Goal: Transaction & Acquisition: Purchase product/service

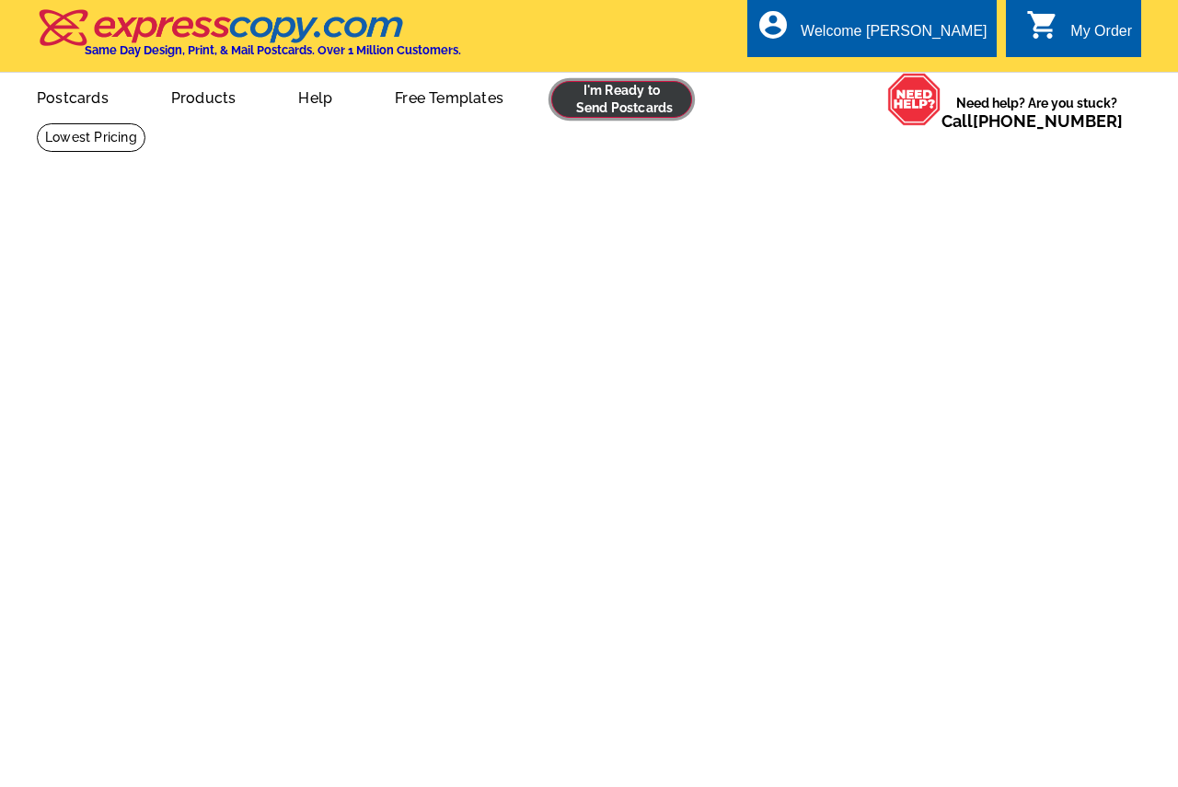
click at [595, 101] on link at bounding box center [621, 99] width 141 height 37
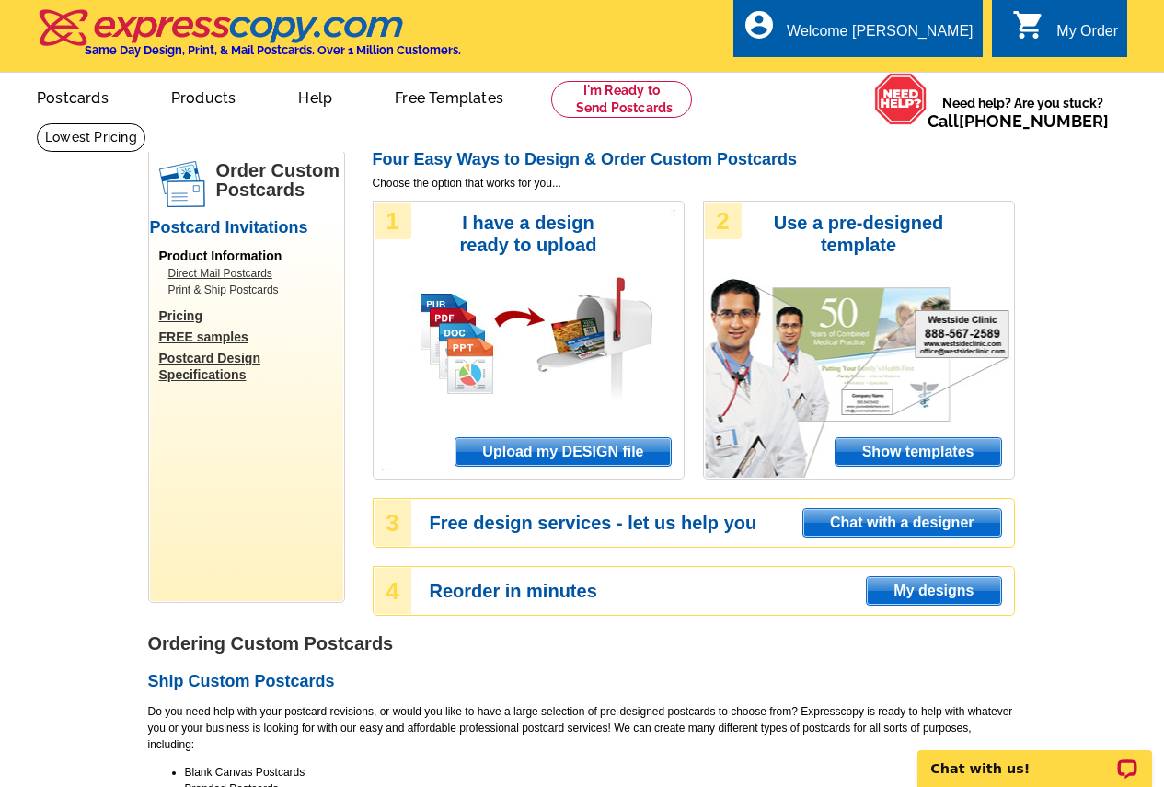
click at [919, 589] on span "My designs" at bounding box center [933, 591] width 133 height 28
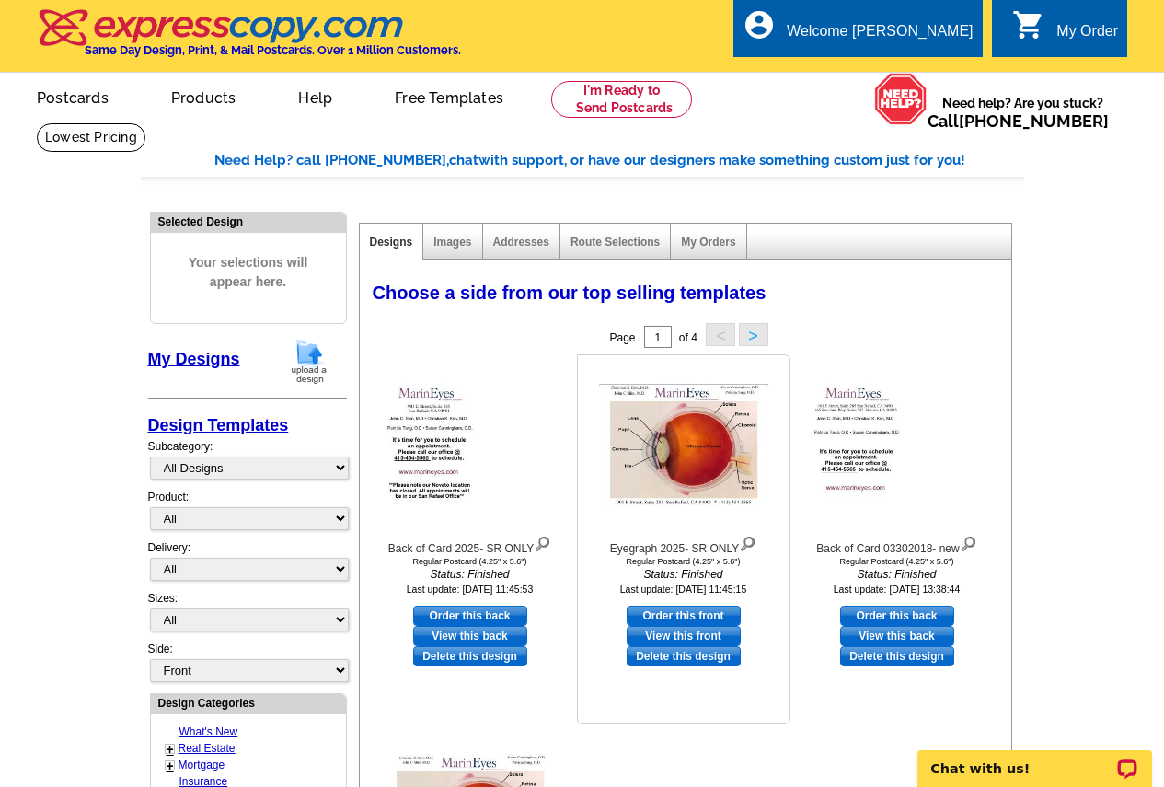
click at [663, 617] on link "Order this front" at bounding box center [684, 615] width 114 height 20
select select "1"
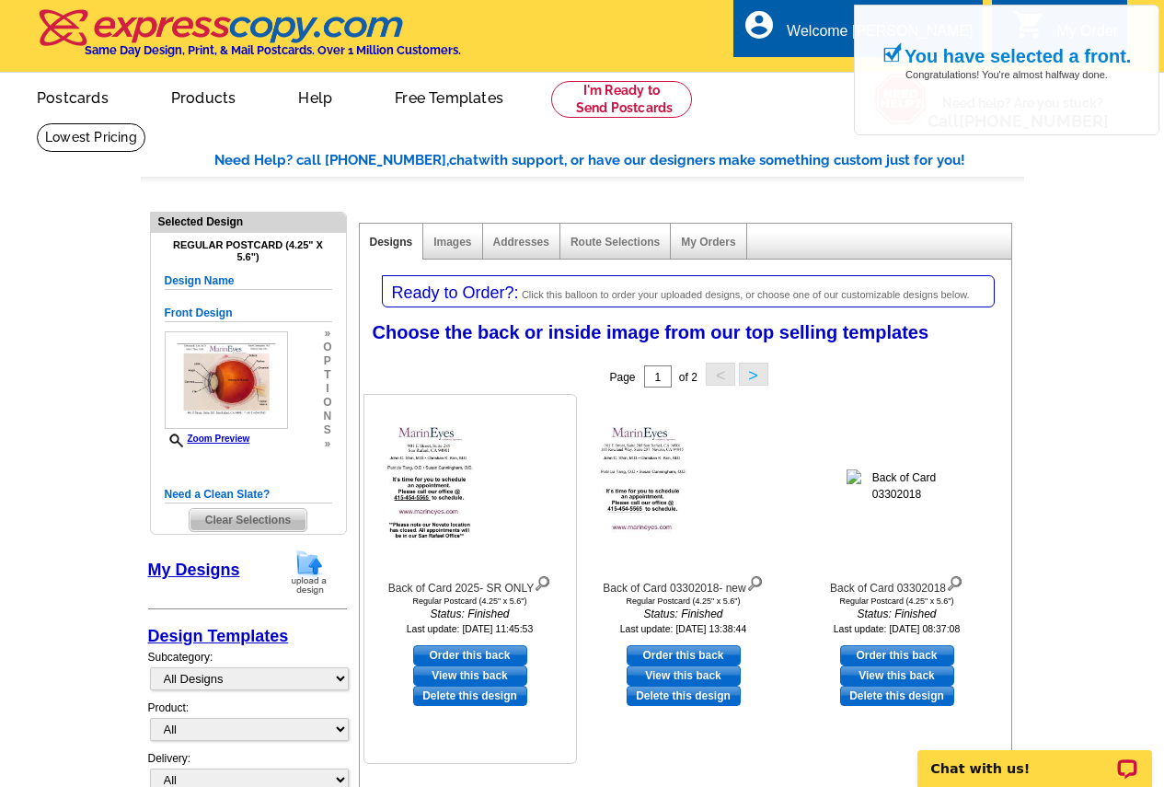
click at [481, 652] on link "Order this back" at bounding box center [470, 655] width 114 height 20
select select "front"
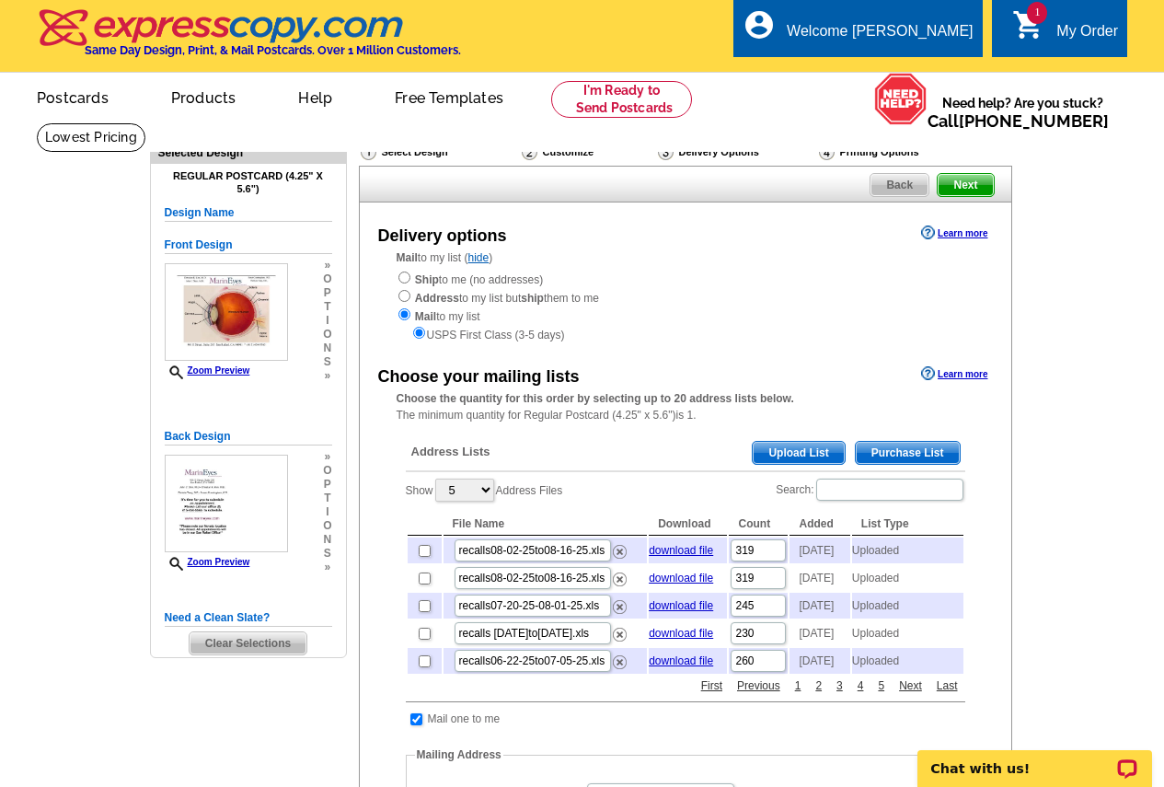
click at [783, 452] on span "Upload List" at bounding box center [798, 453] width 91 height 22
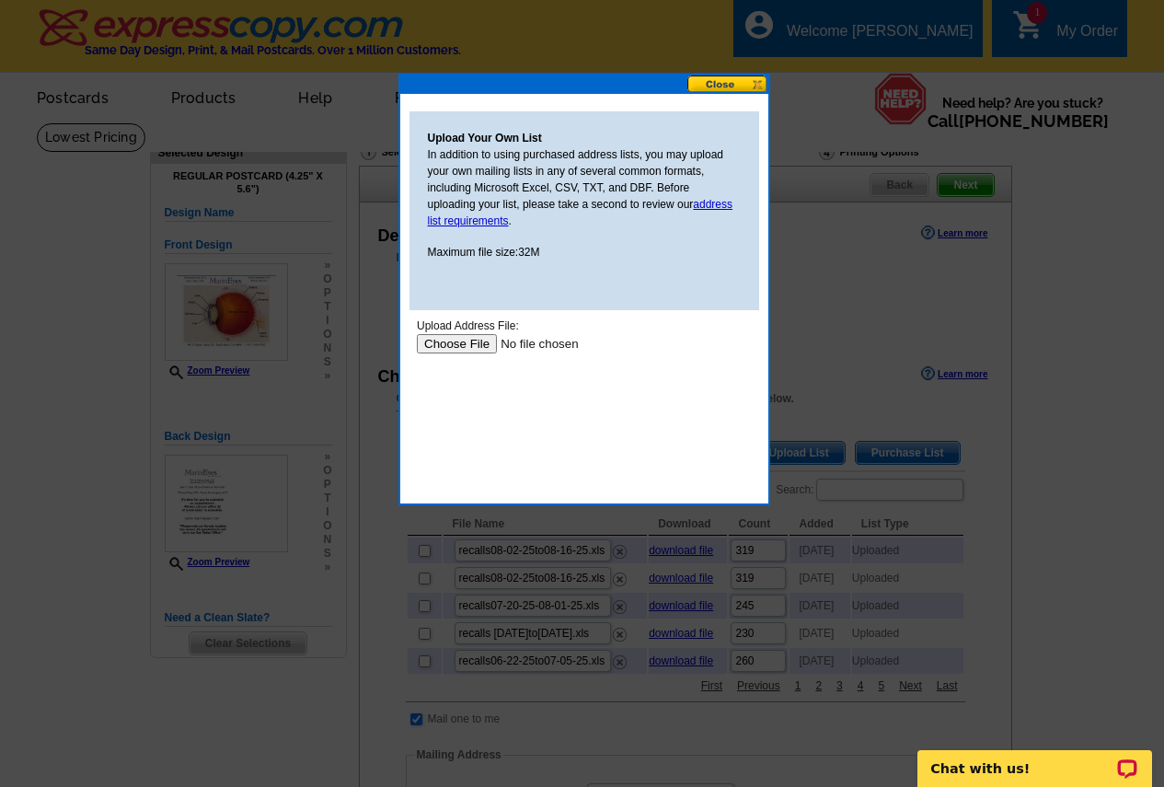
click at [473, 343] on input "file" at bounding box center [532, 343] width 233 height 19
click at [713, 86] on button at bounding box center [727, 83] width 81 height 17
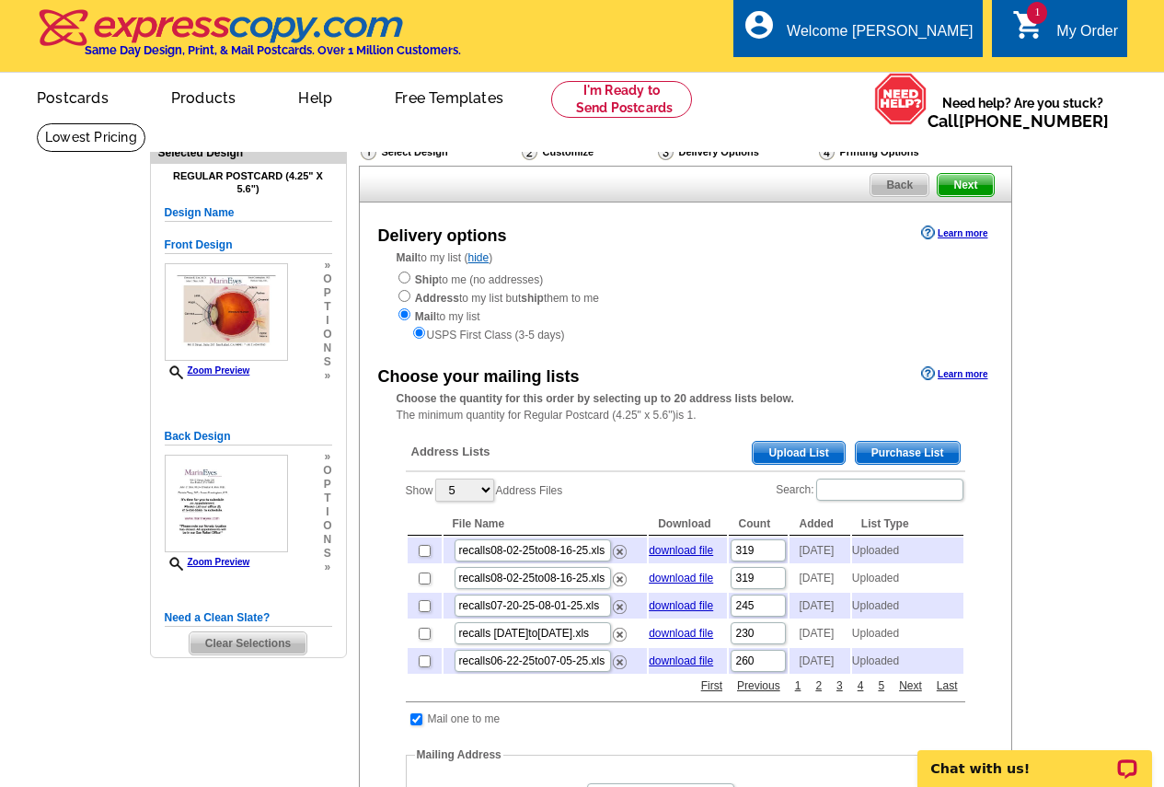
click at [773, 454] on span "Upload List" at bounding box center [798, 453] width 91 height 22
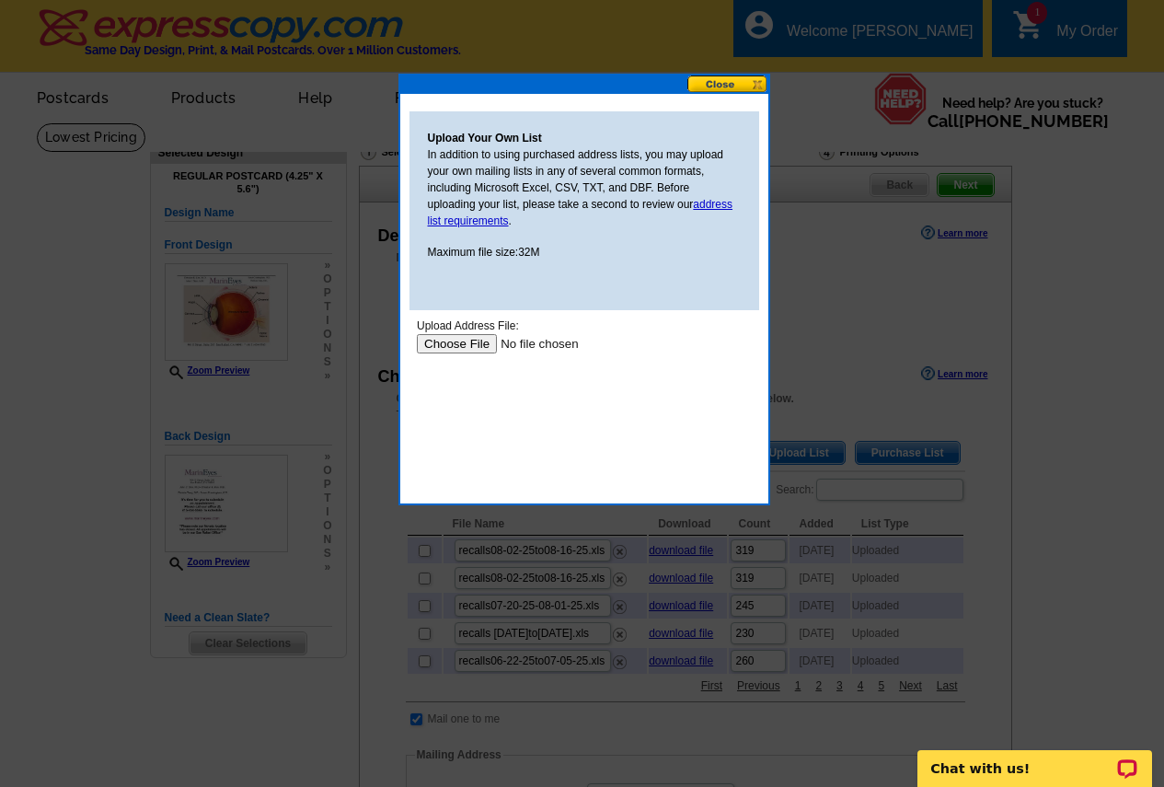
click at [461, 340] on input "file" at bounding box center [532, 343] width 233 height 19
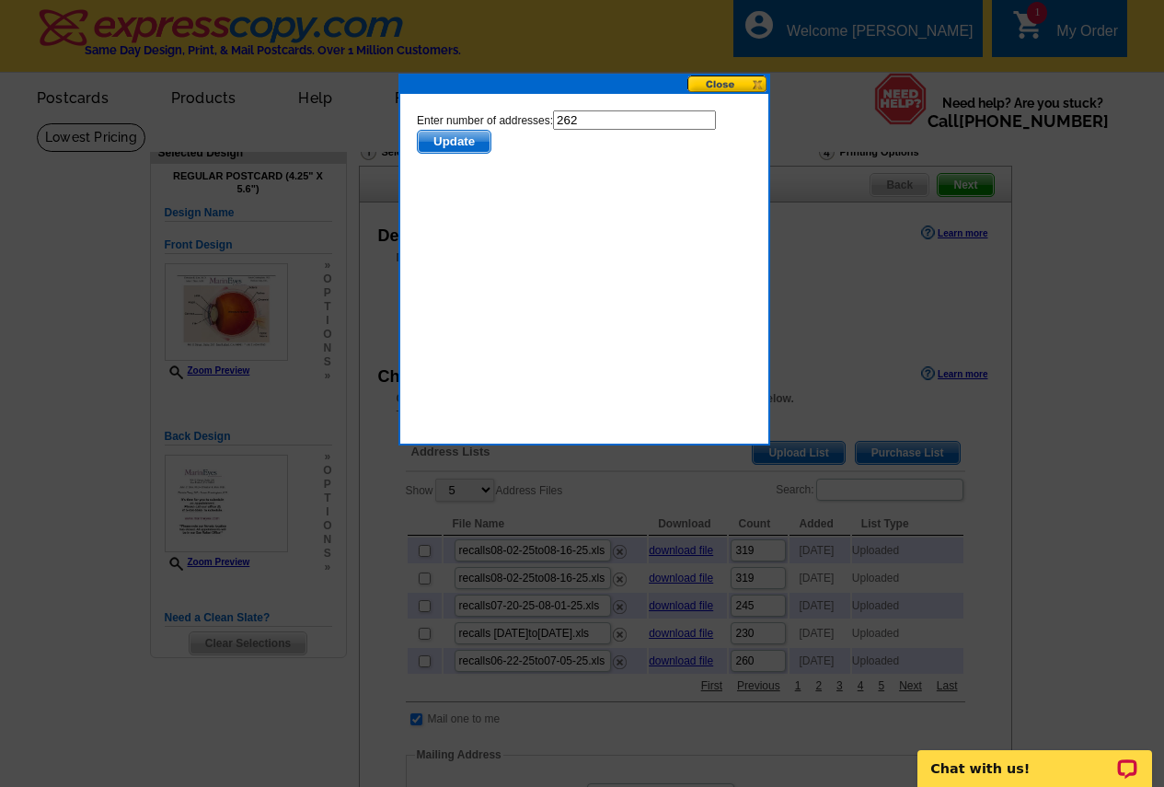
click at [434, 144] on span "Update" at bounding box center [453, 142] width 73 height 22
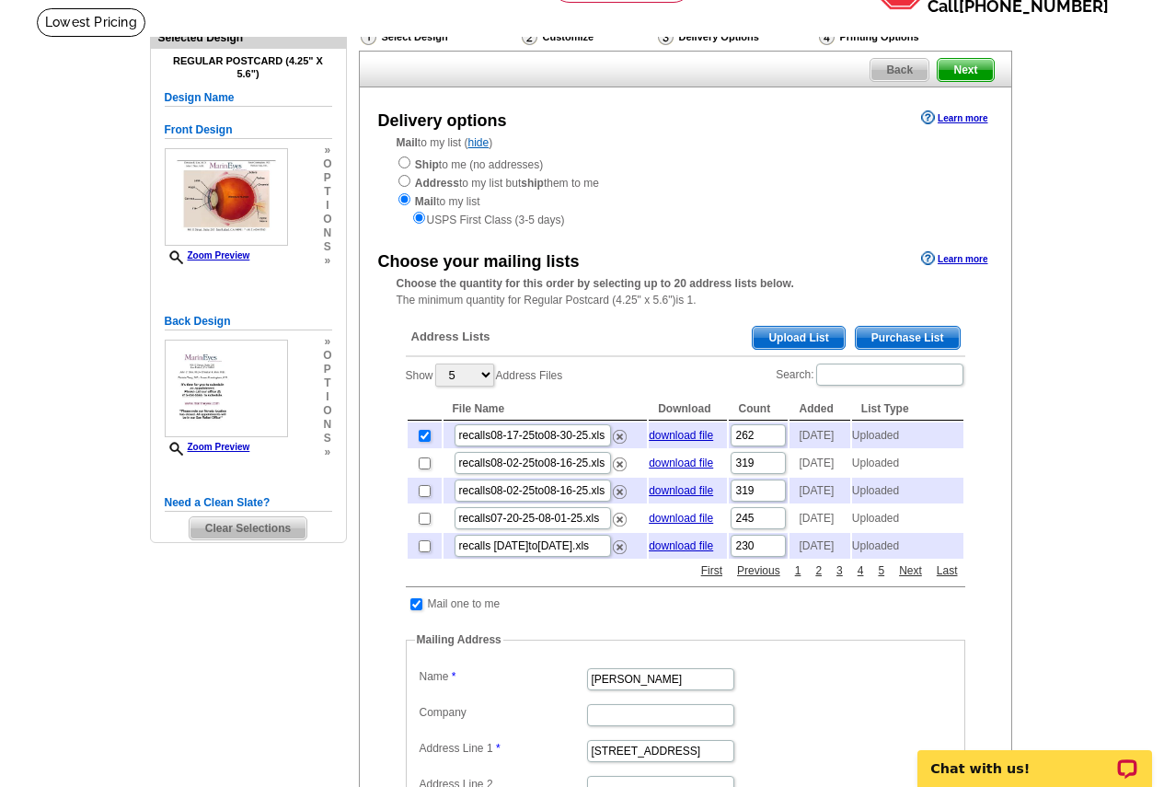
scroll to position [276, 0]
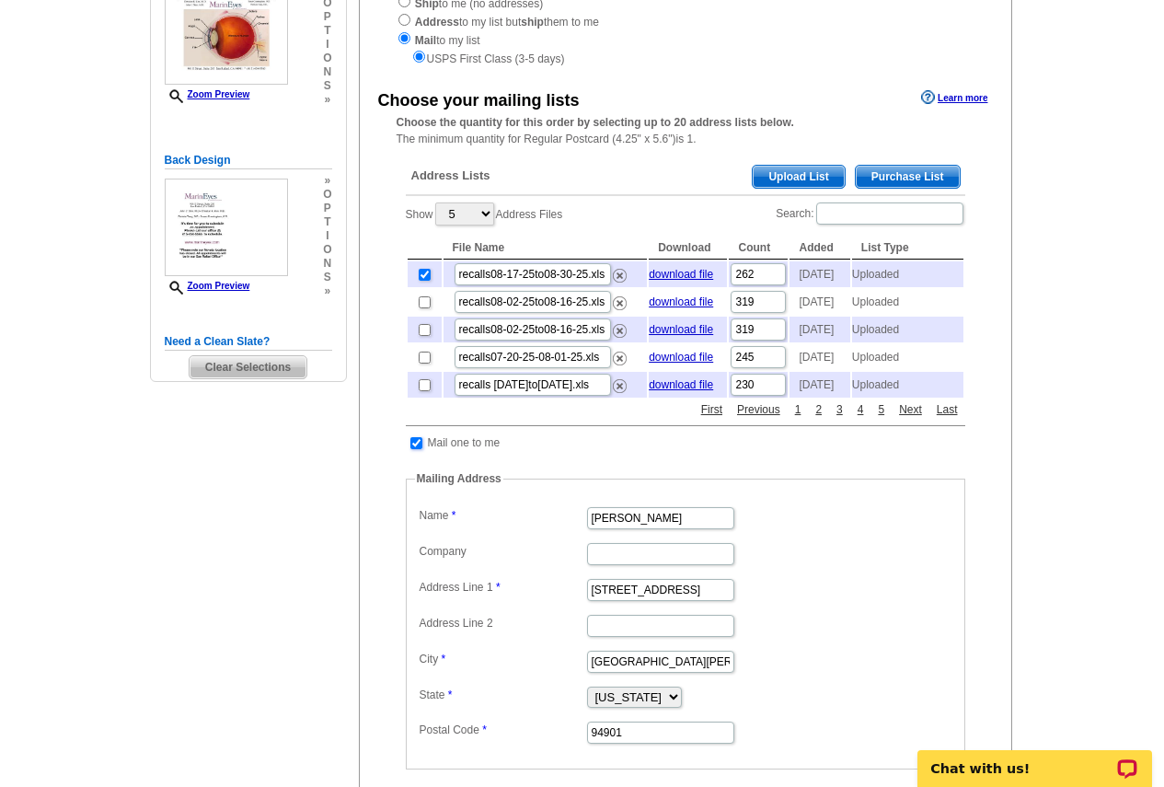
click at [414, 449] on input "checkbox" at bounding box center [416, 443] width 12 height 12
checkbox input "false"
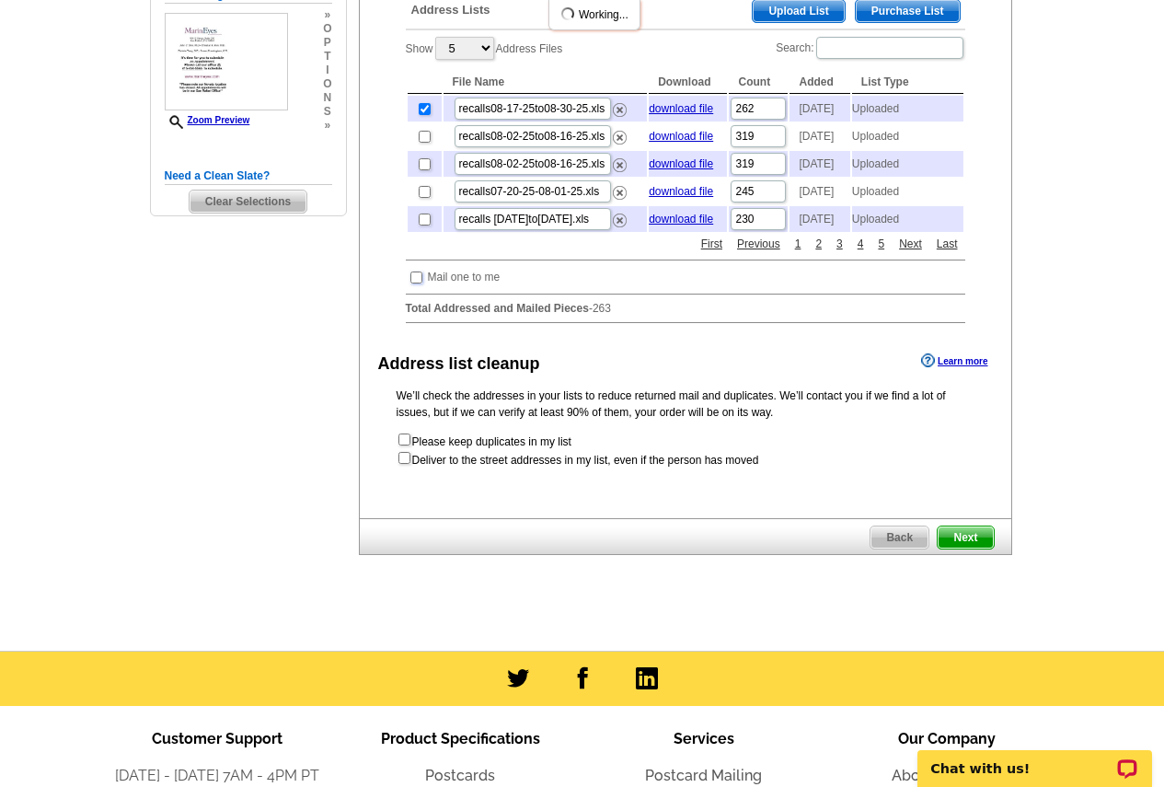
scroll to position [460, 0]
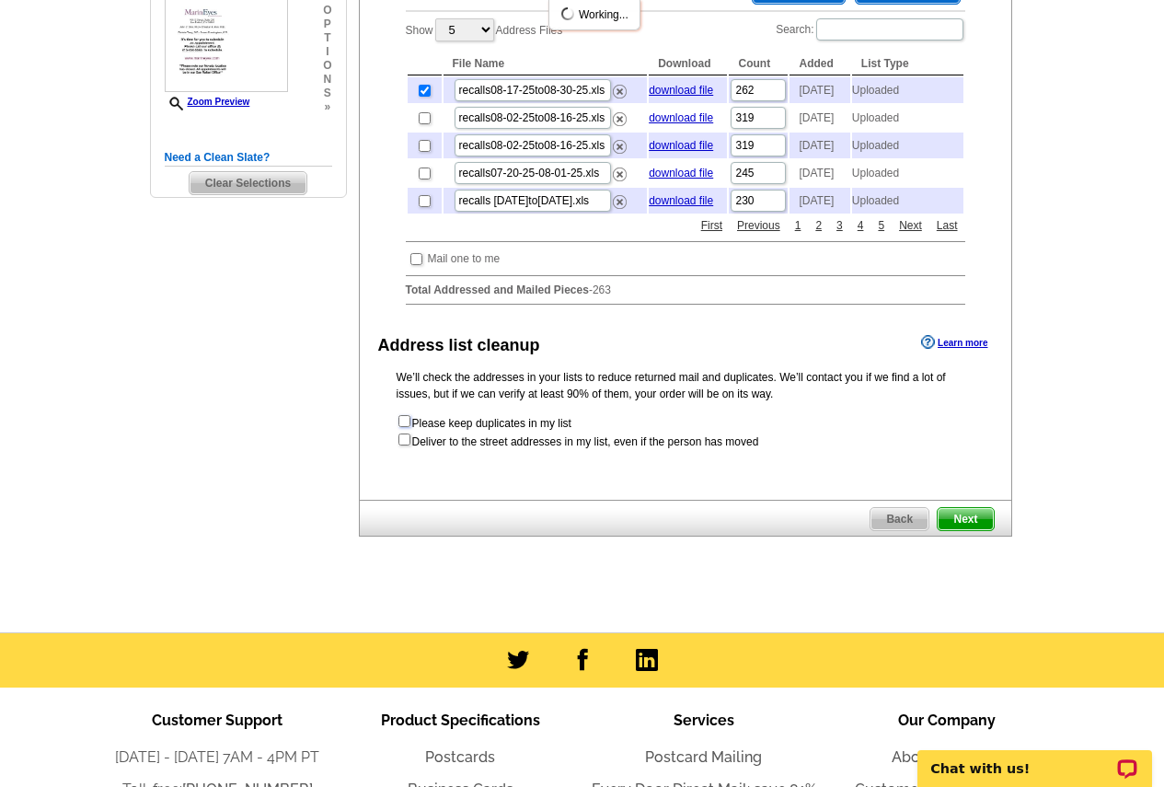
click at [402, 427] on input "checkbox" at bounding box center [404, 421] width 12 height 12
checkbox input "true"
click at [956, 530] on span "Next" at bounding box center [965, 519] width 55 height 22
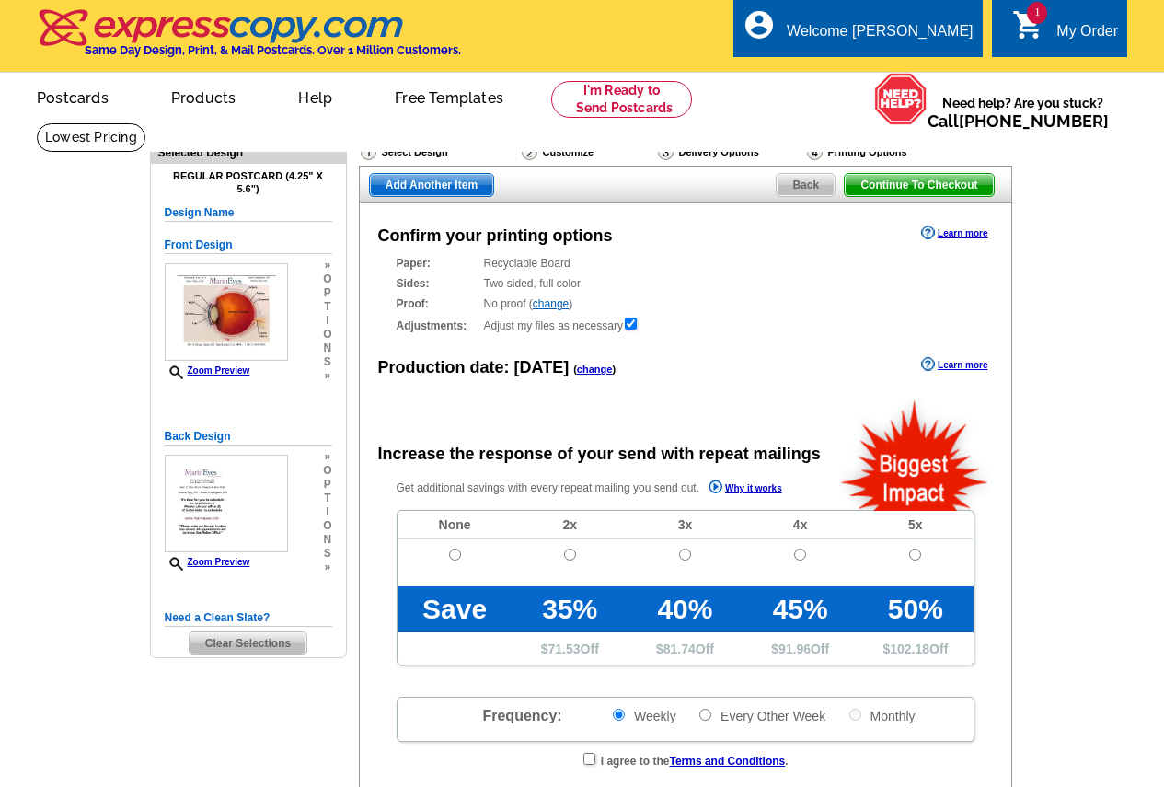
radio input "false"
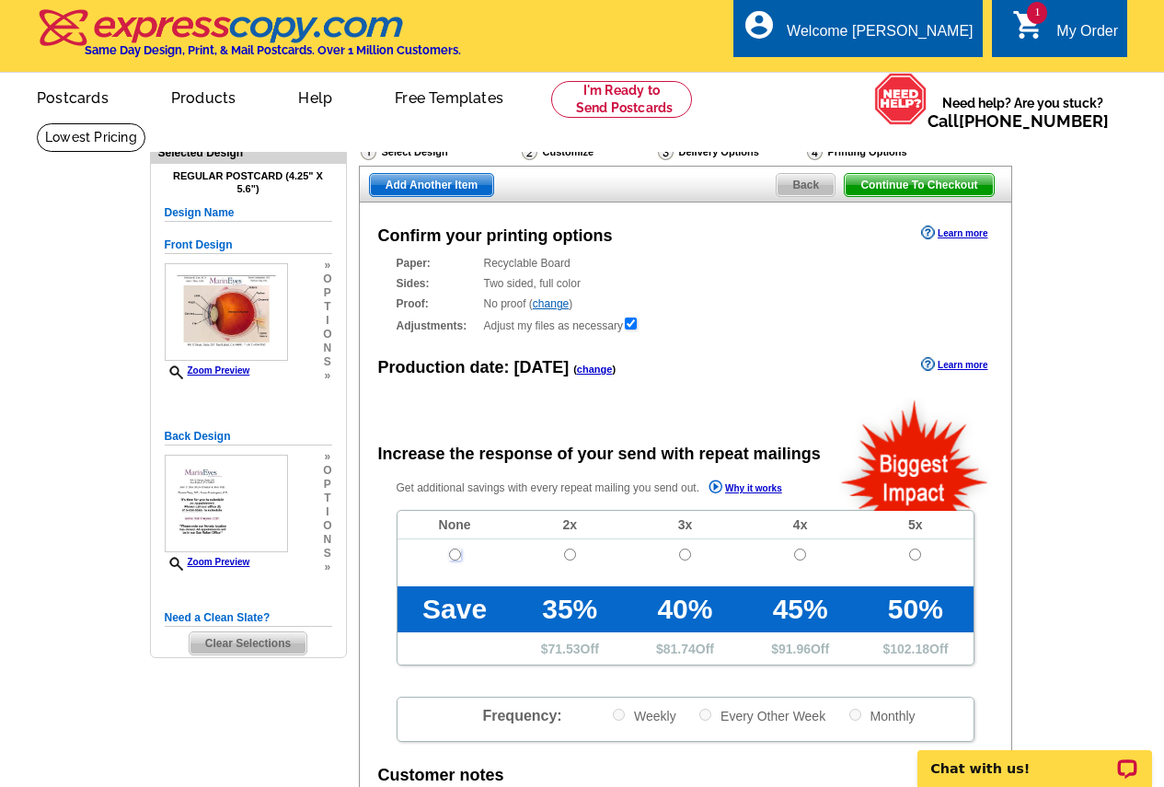
click at [449, 554] on input "radio" at bounding box center [455, 554] width 12 height 12
radio input "true"
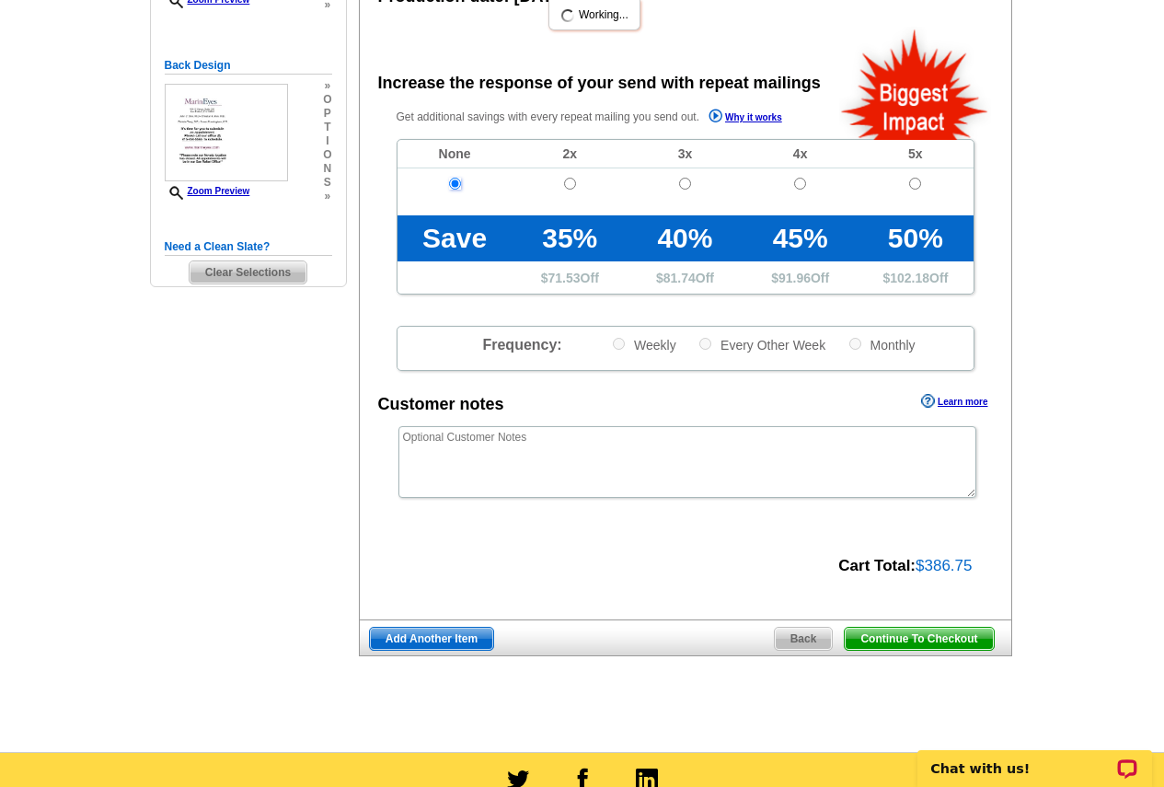
scroll to position [460, 0]
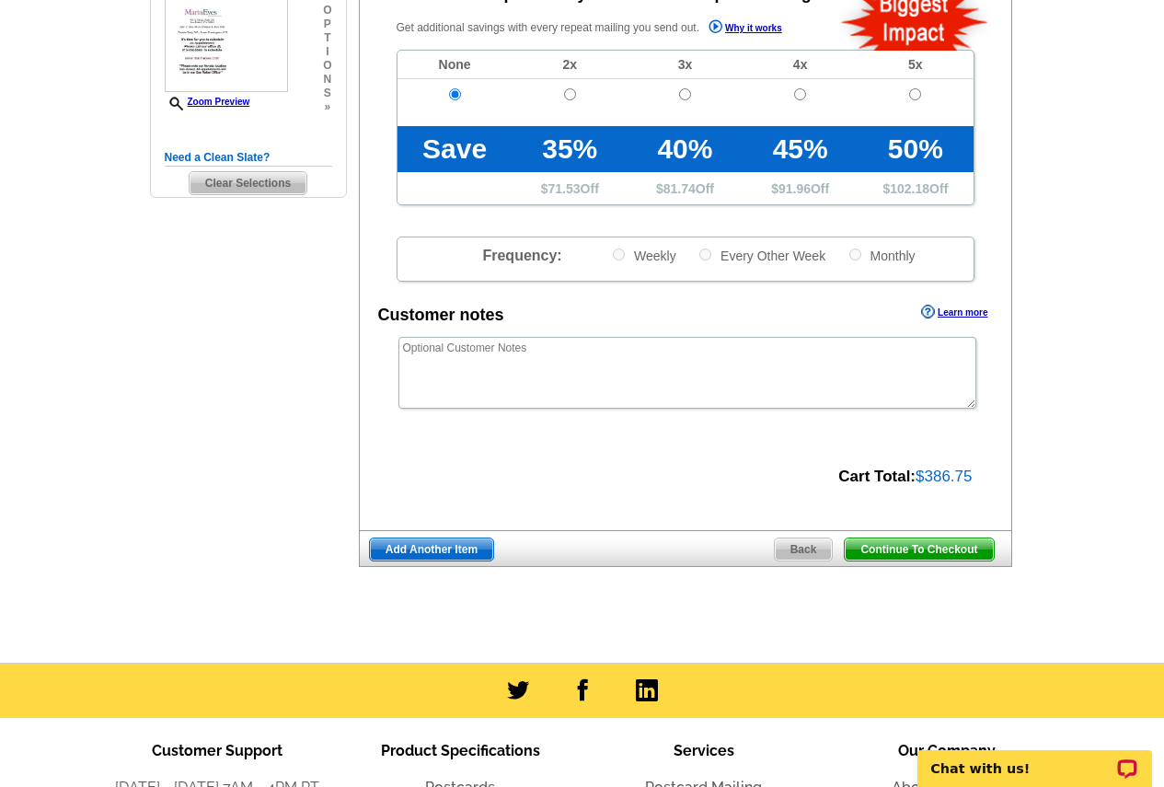
click at [883, 551] on span "Continue To Checkout" at bounding box center [919, 549] width 148 height 22
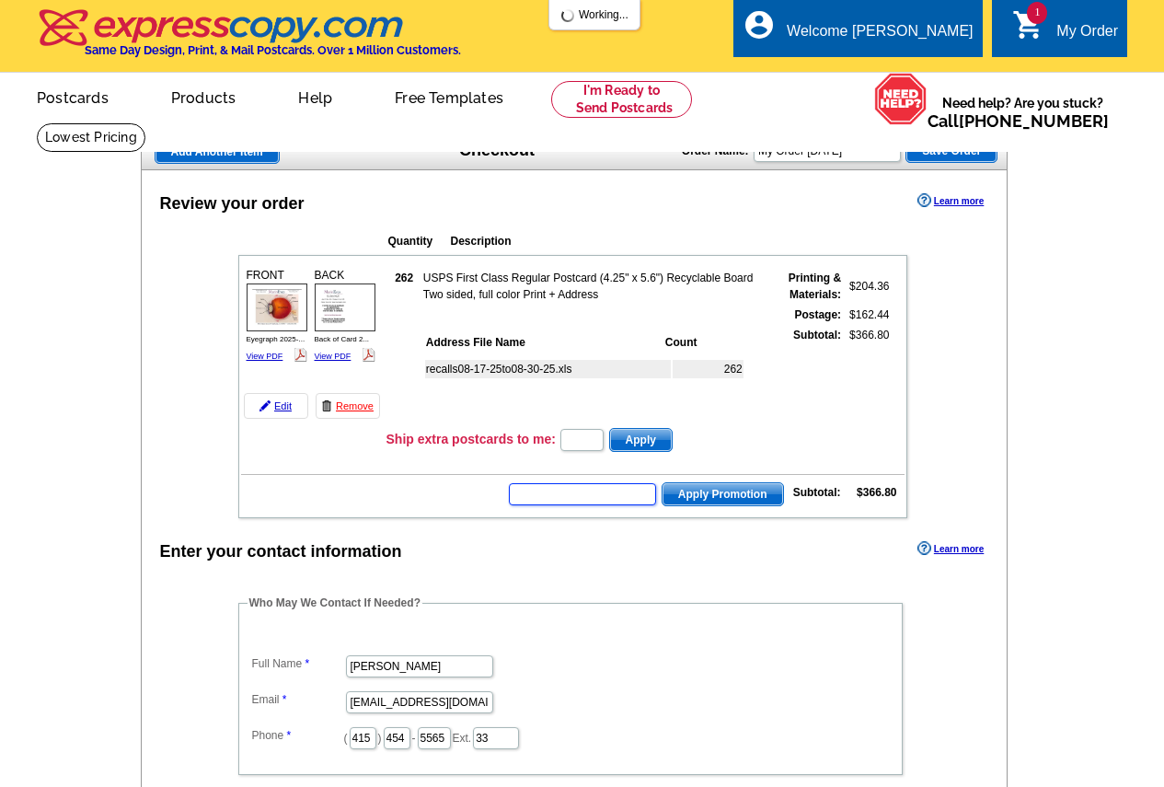
click at [602, 501] on input "text" at bounding box center [582, 494] width 147 height 22
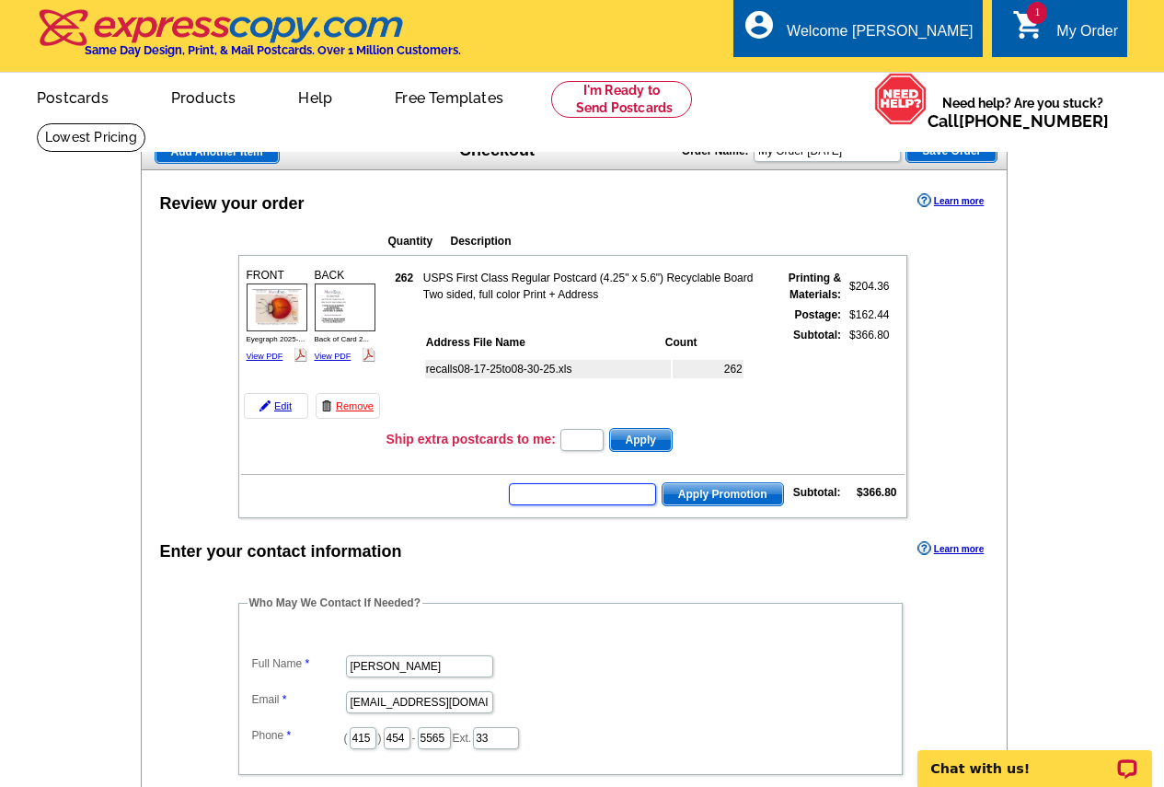
click at [527, 499] on input "text" at bounding box center [582, 494] width 147 height 22
type input "g"
type input "GROW0825"
click at [719, 497] on span "Apply Promotion" at bounding box center [723, 494] width 121 height 22
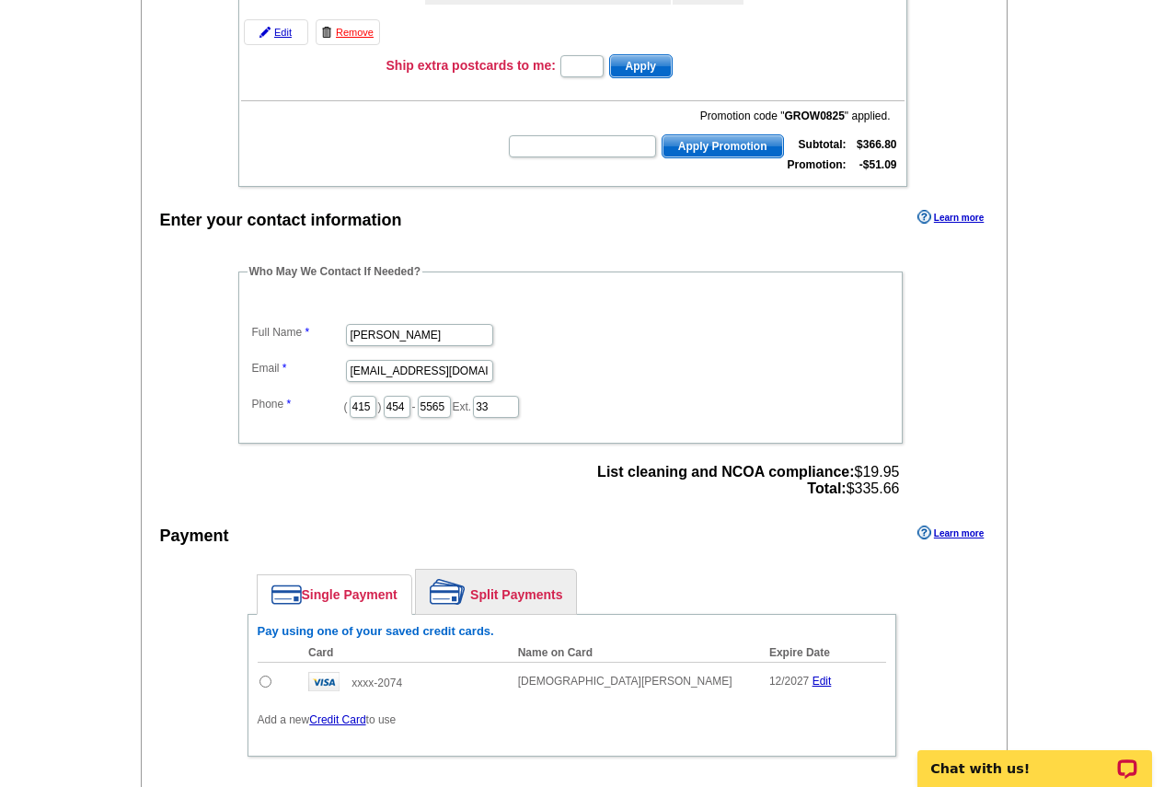
scroll to position [460, 0]
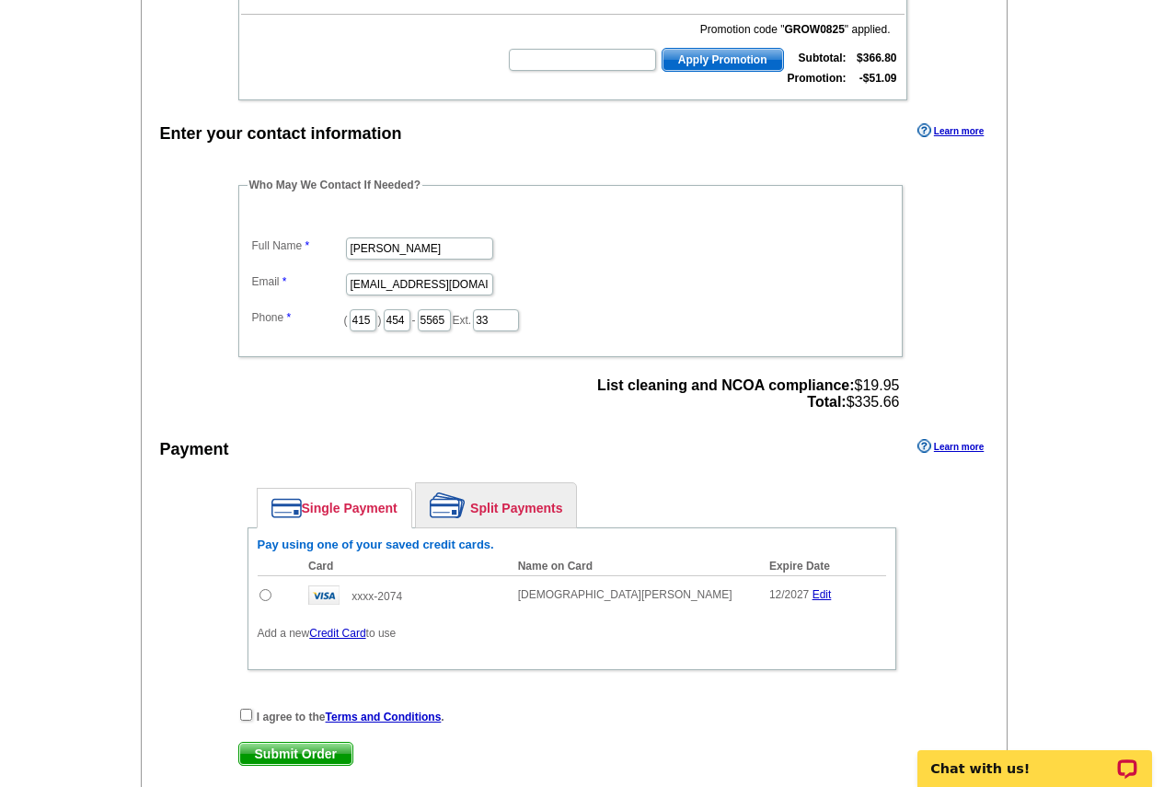
click at [266, 594] on input "radio" at bounding box center [265, 595] width 12 height 12
radio input "true"
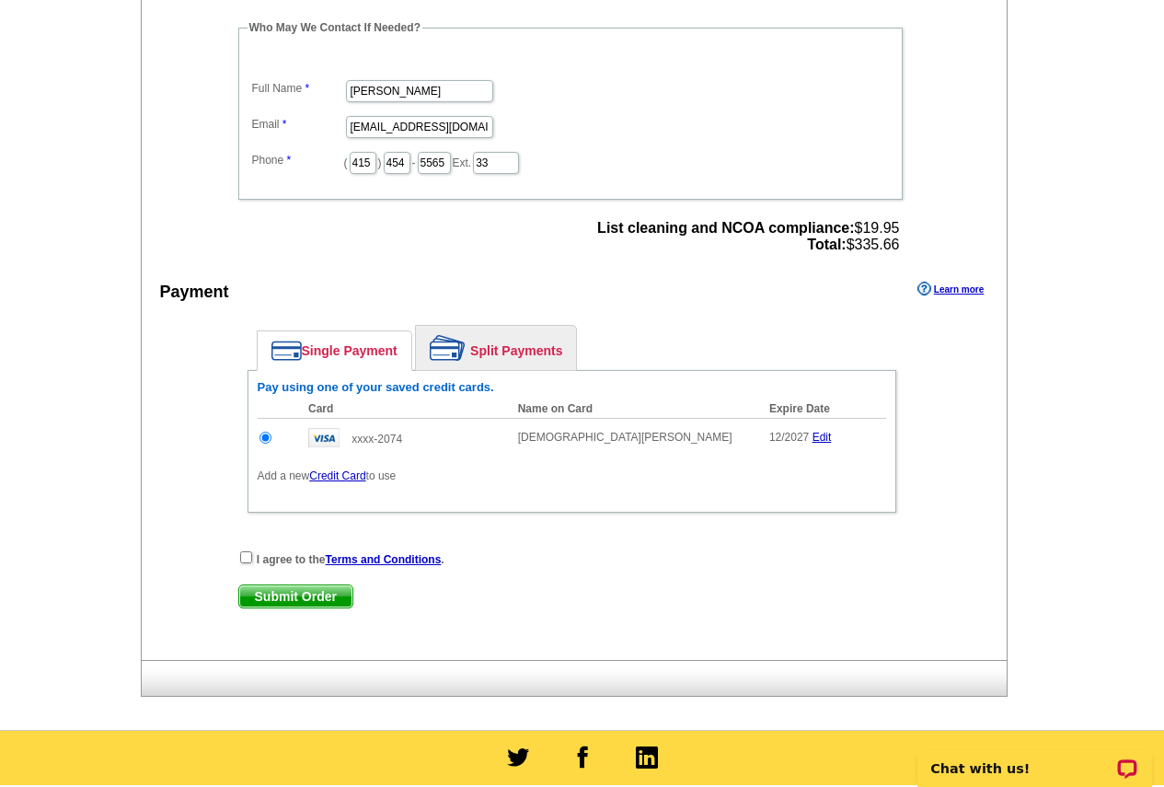
scroll to position [644, 0]
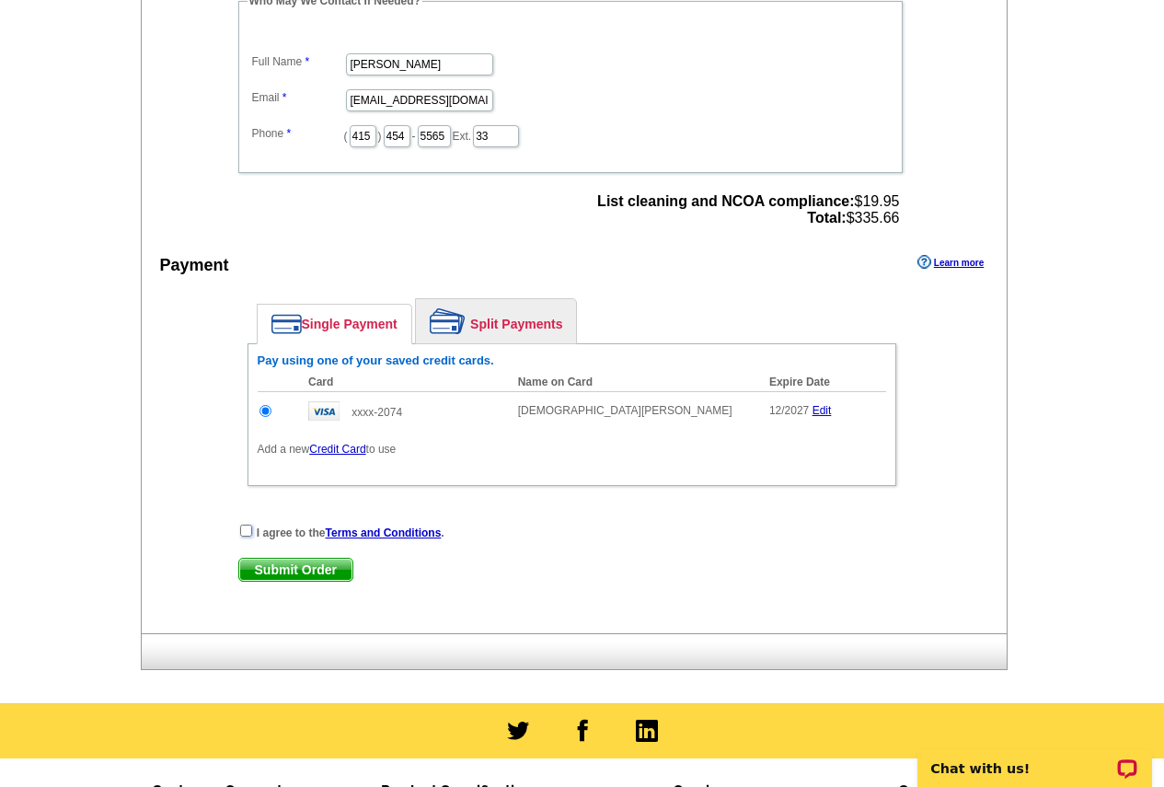
click at [248, 533] on input "checkbox" at bounding box center [246, 531] width 12 height 12
checkbox input "true"
click at [312, 571] on span "Submit Order" at bounding box center [295, 570] width 113 height 22
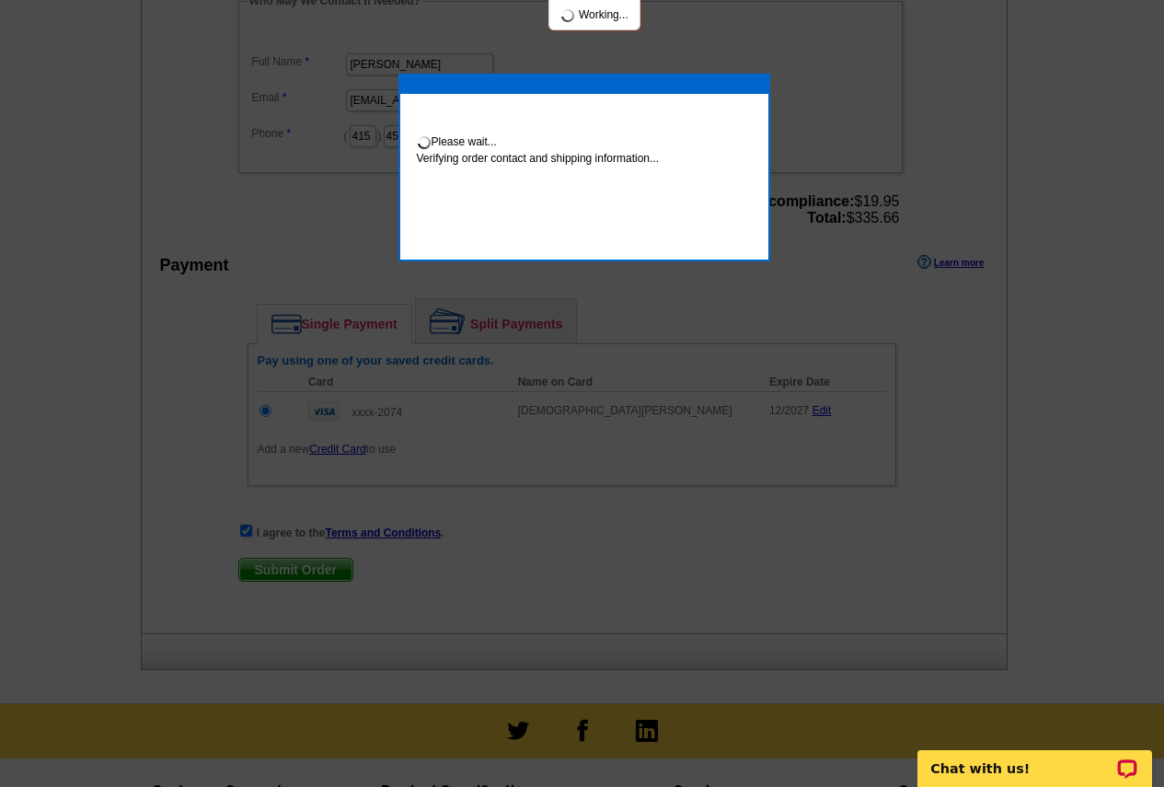
scroll to position [637, 0]
